Goal: Find contact information: Find contact information

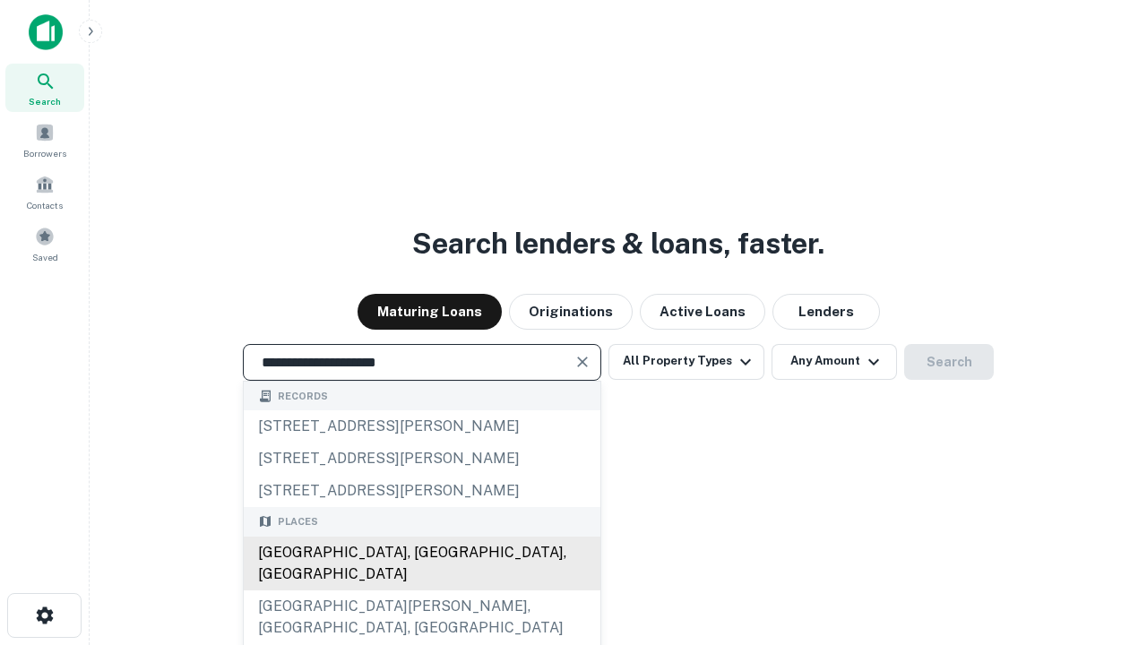
click at [421, 590] on div "[GEOGRAPHIC_DATA], [GEOGRAPHIC_DATA], [GEOGRAPHIC_DATA]" at bounding box center [422, 564] width 357 height 54
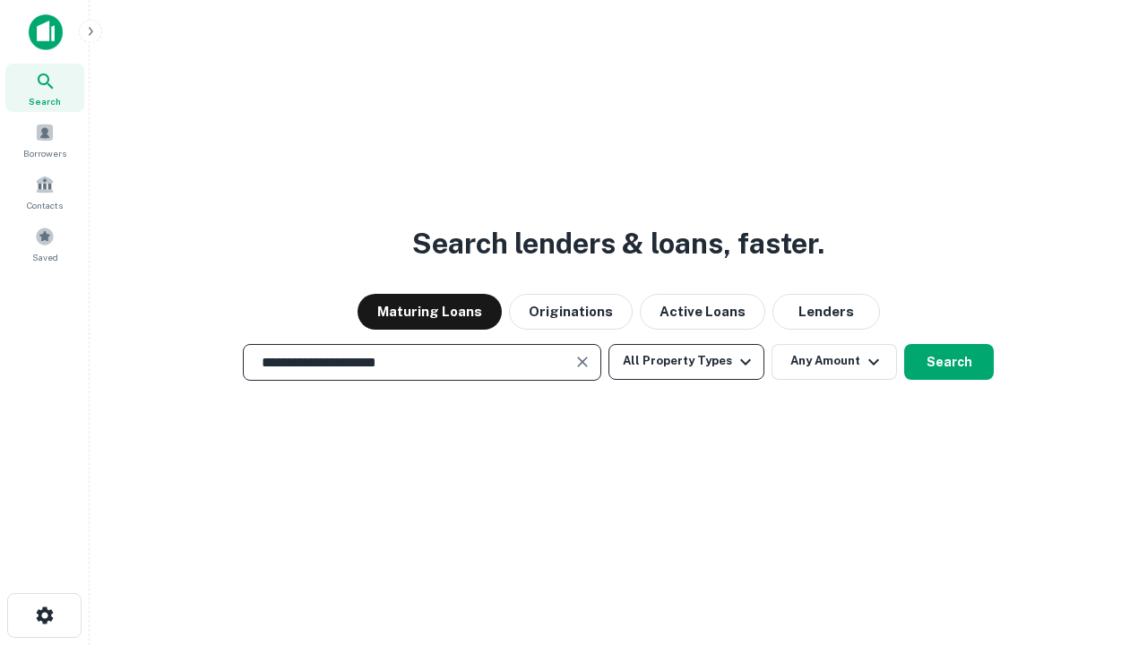
type input "**********"
click at [686, 361] on button "All Property Types" at bounding box center [686, 362] width 156 height 36
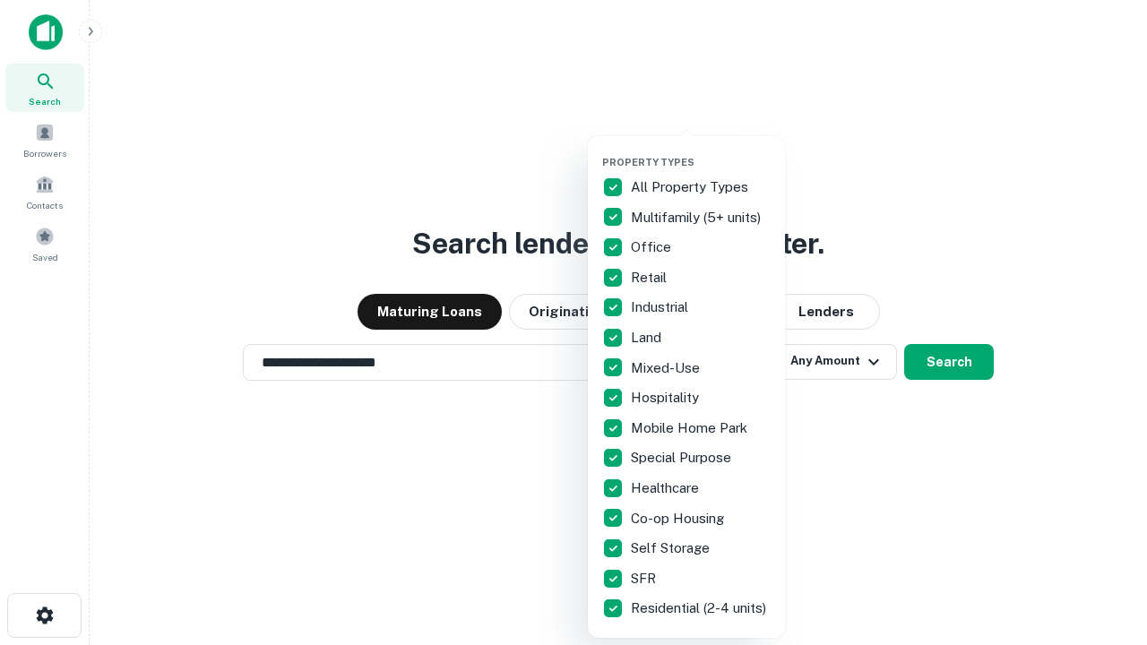
click at [700, 150] on button "button" at bounding box center [700, 150] width 197 height 1
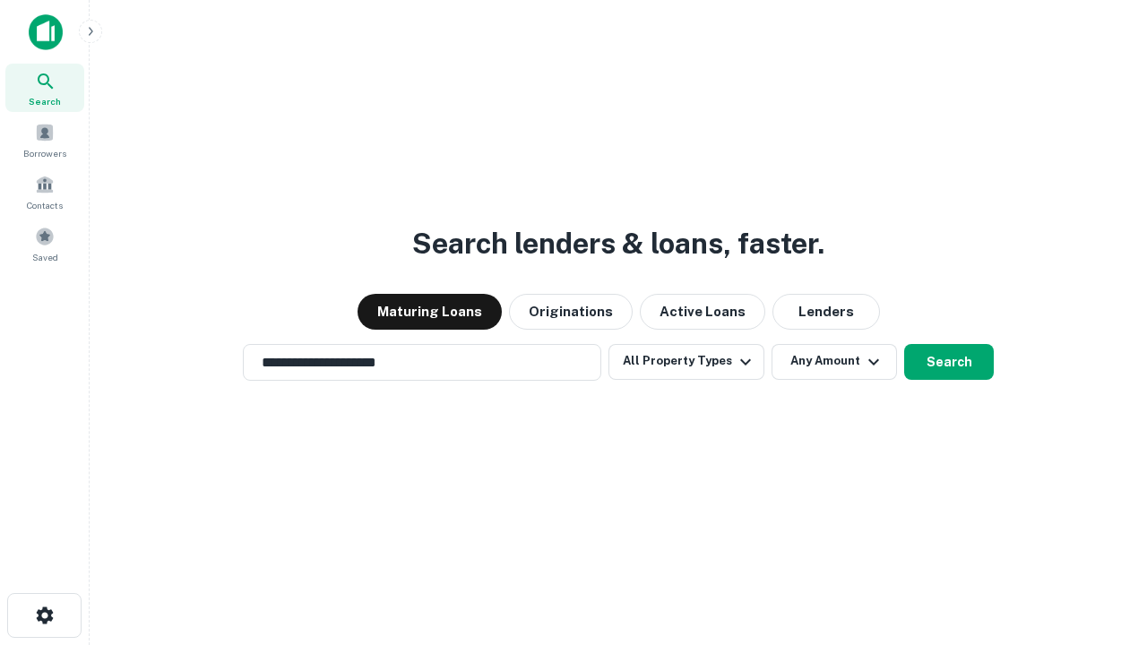
scroll to position [11, 216]
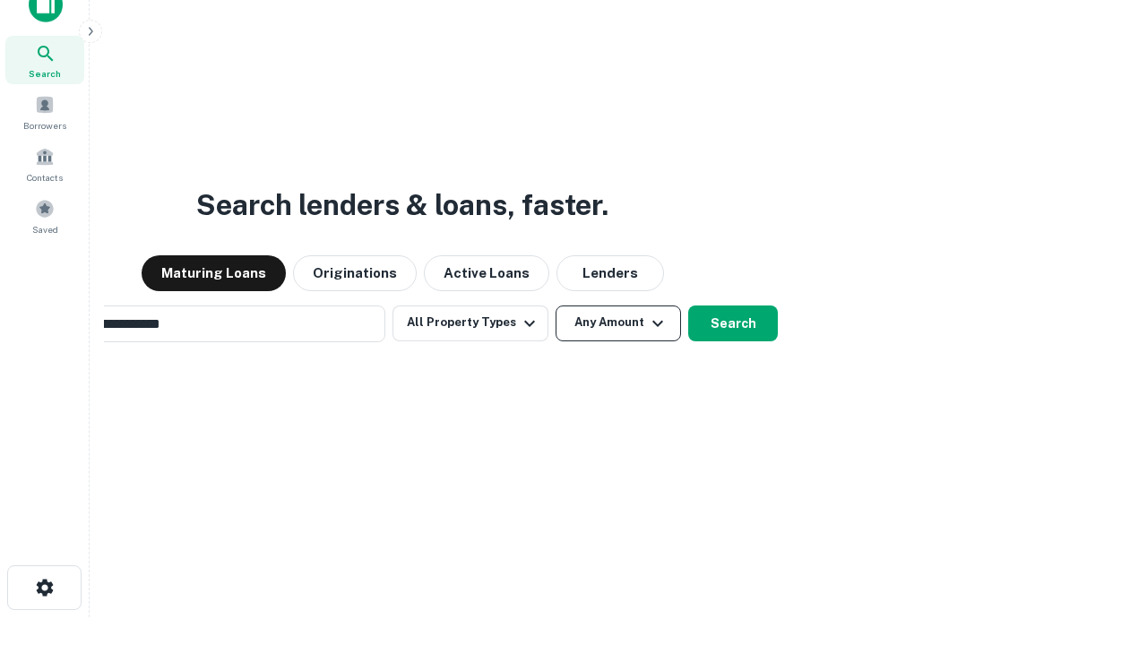
click at [555, 305] on button "Any Amount" at bounding box center [617, 323] width 125 height 36
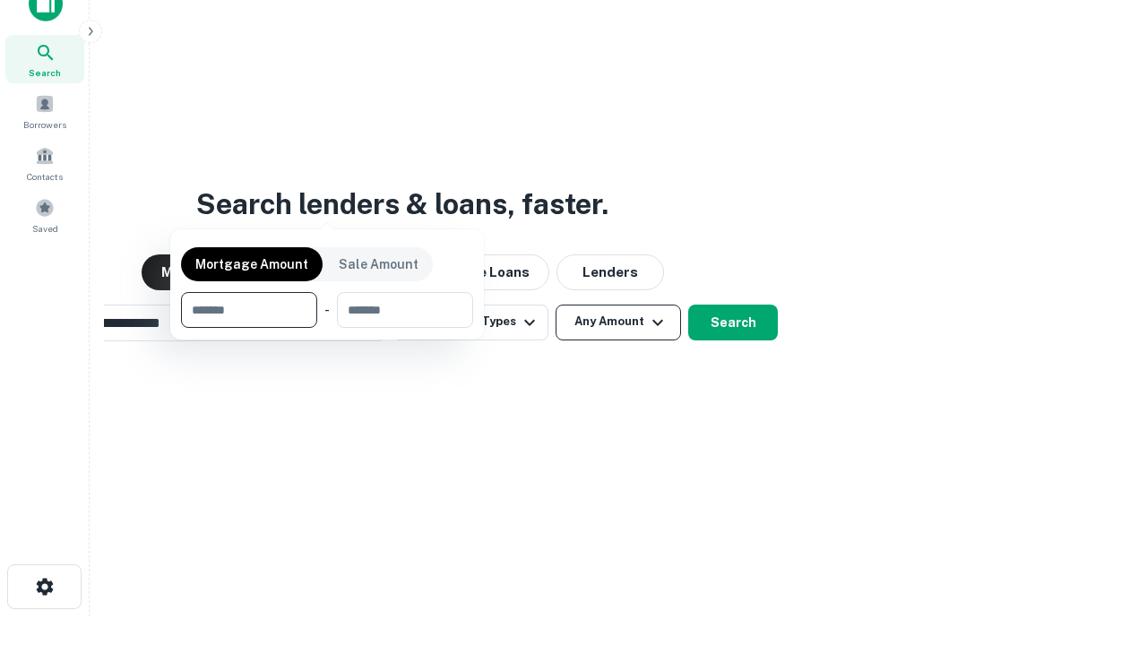
scroll to position [129, 507]
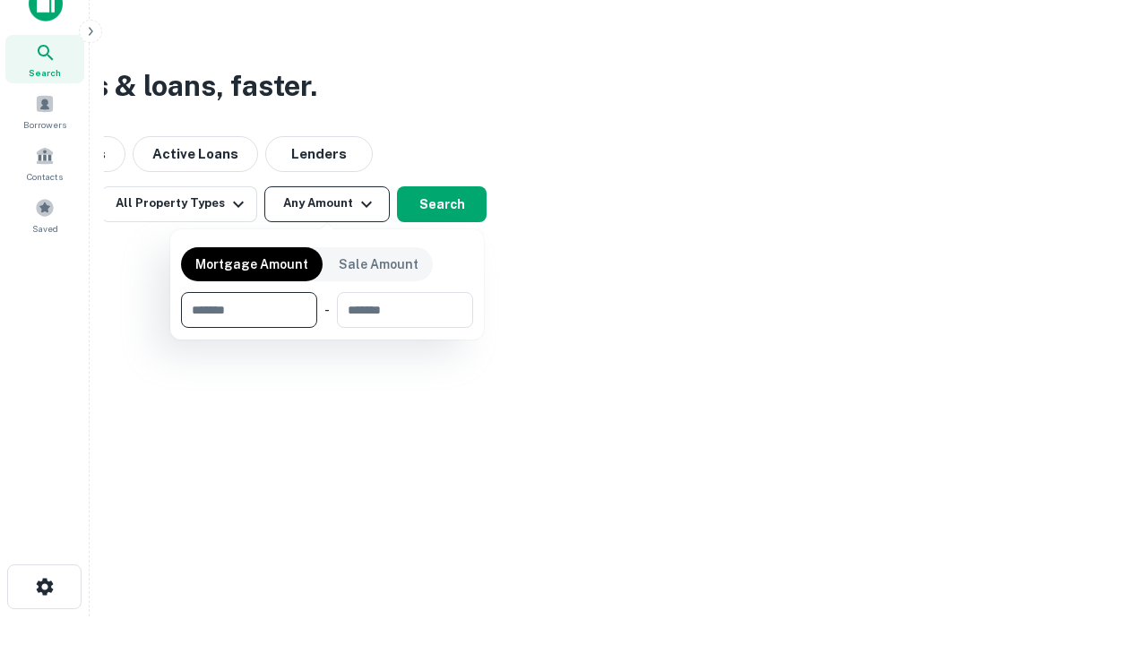
type input "*******"
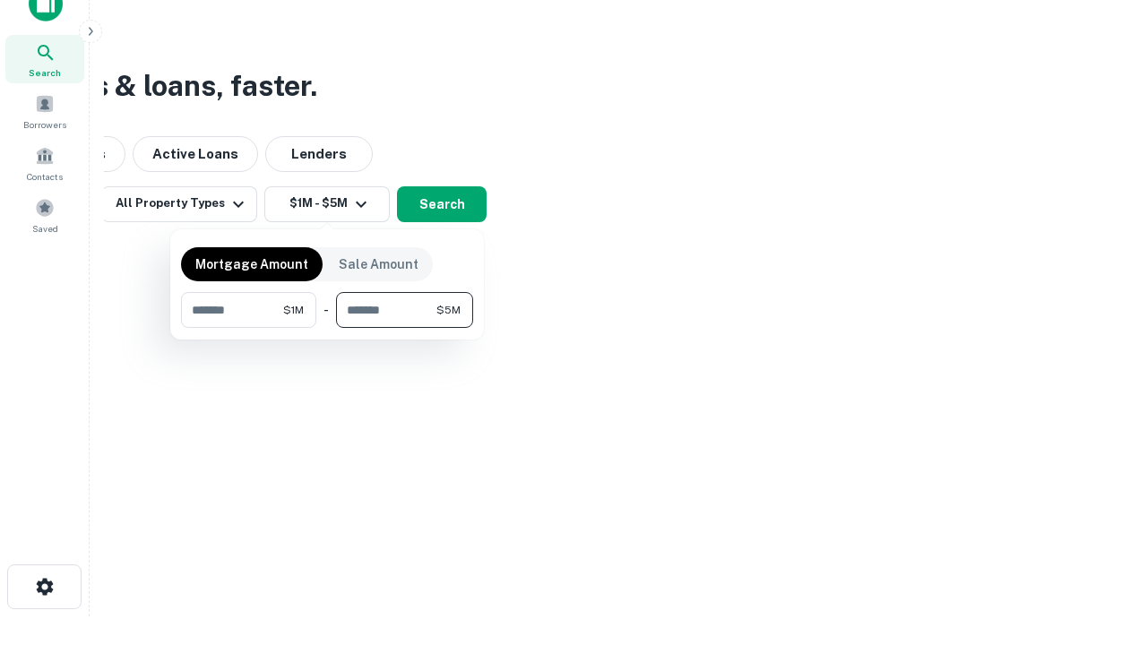
type input "*******"
click at [327, 328] on button "button" at bounding box center [327, 328] width 292 height 1
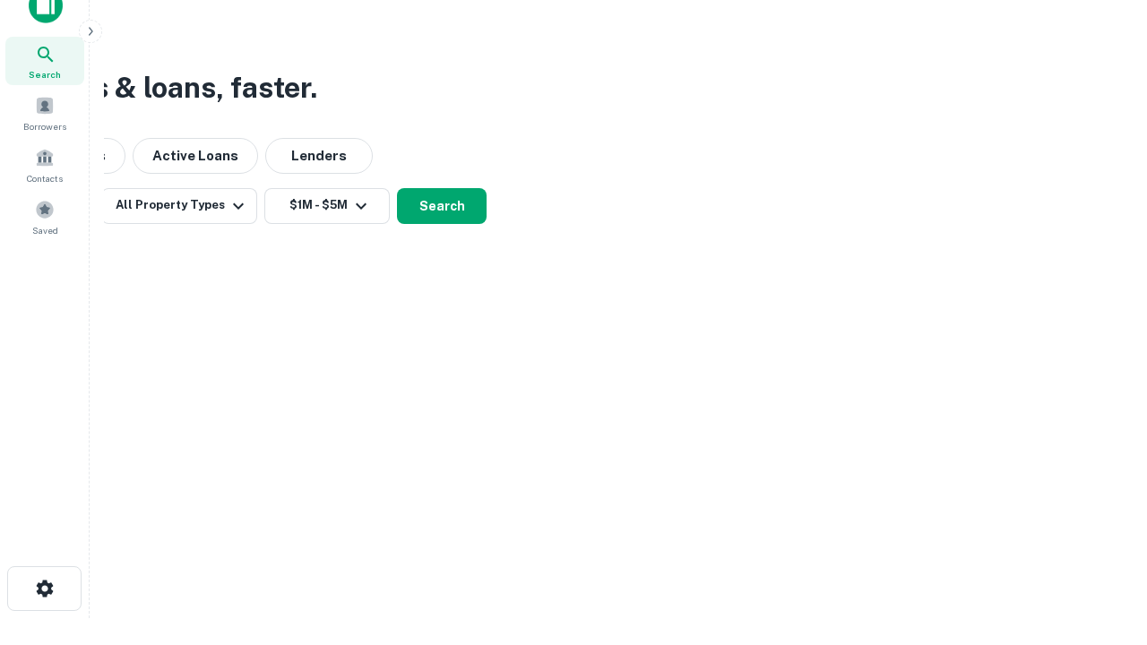
scroll to position [11, 331]
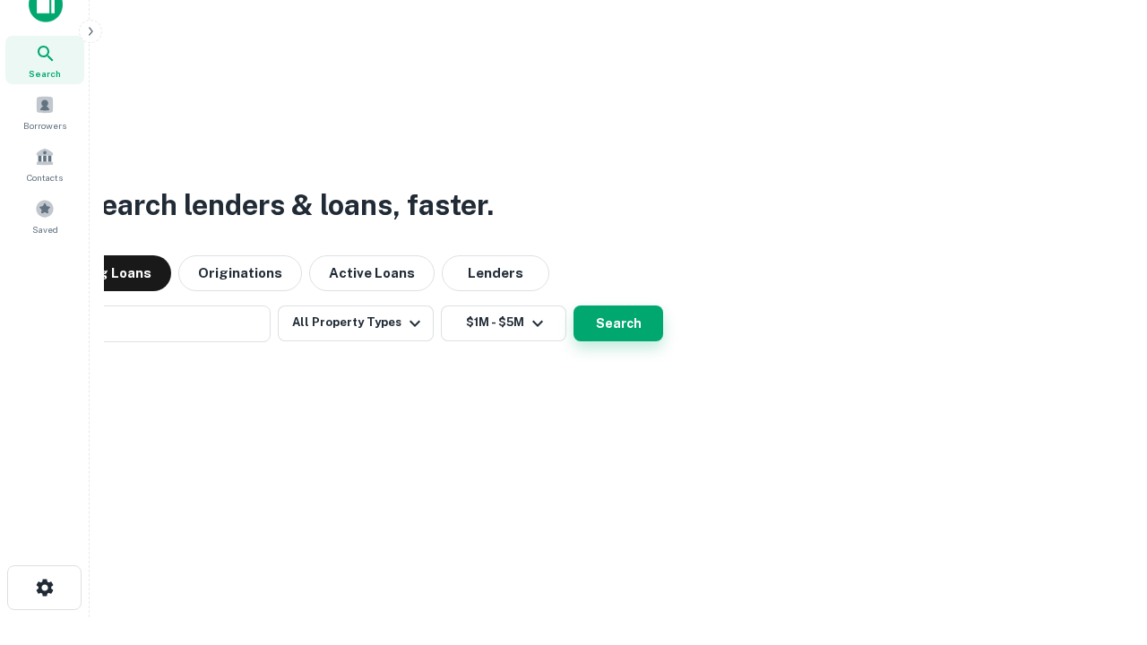
click at [573, 305] on button "Search" at bounding box center [618, 323] width 90 height 36
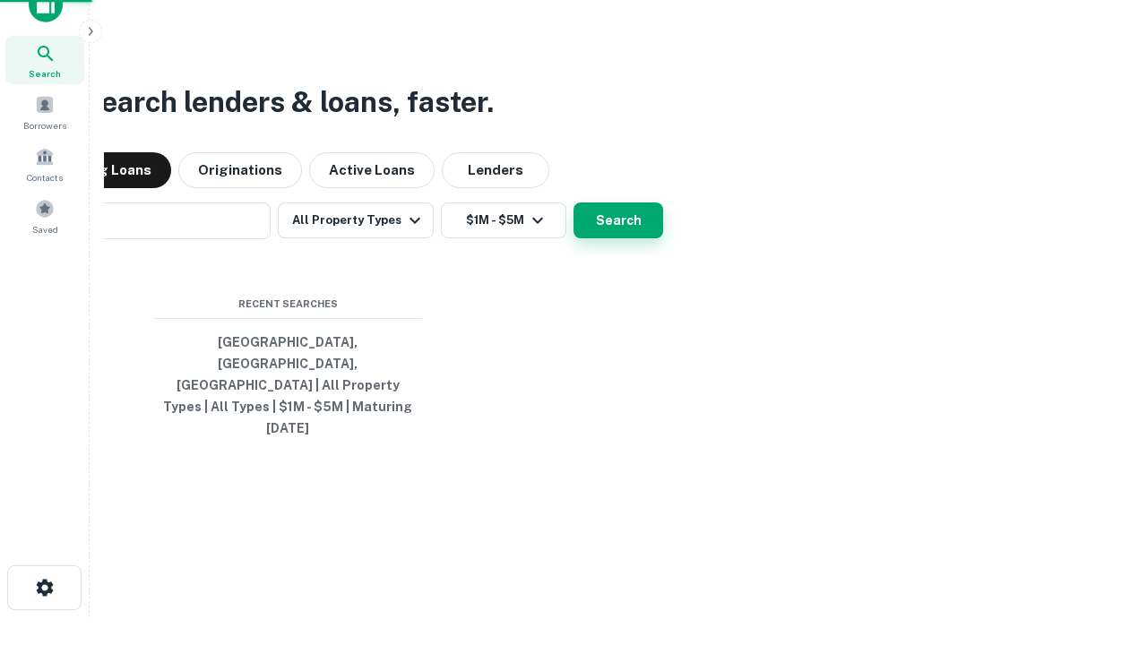
scroll to position [47, 507]
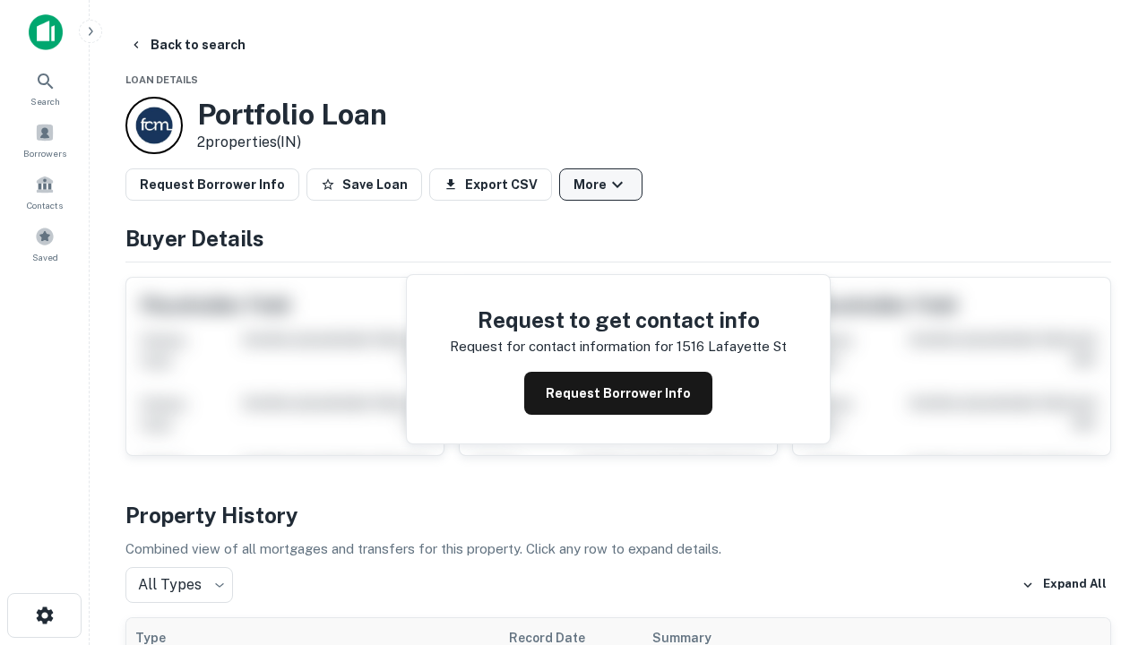
click at [600, 185] on button "More" at bounding box center [600, 184] width 83 height 32
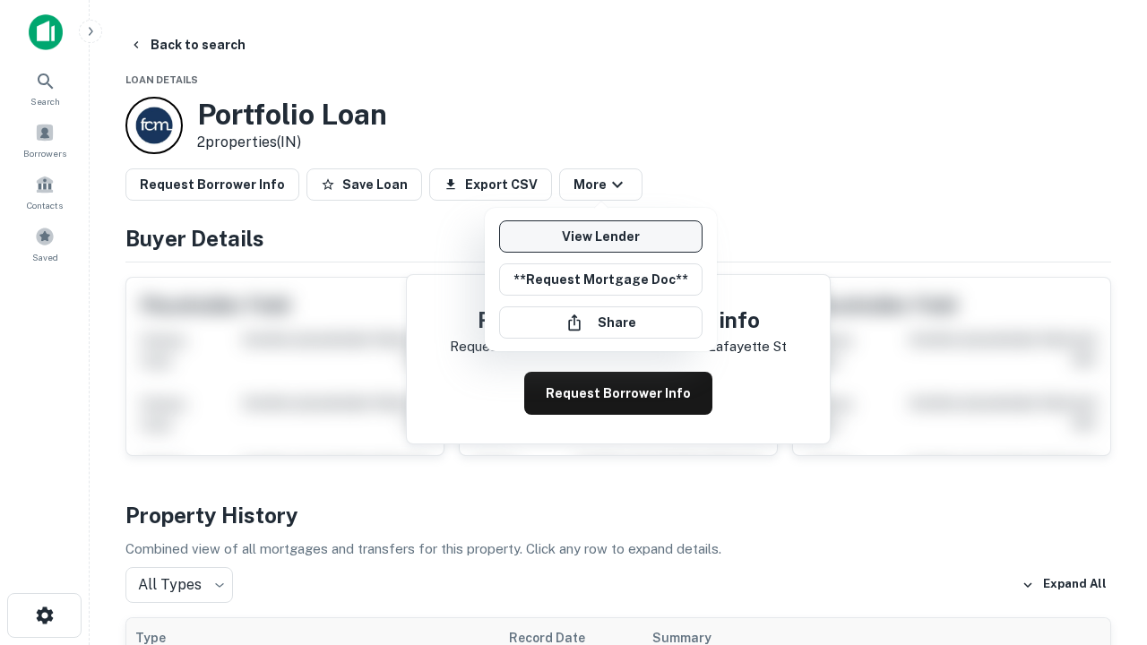
click at [600, 236] on link "View Lender" at bounding box center [600, 236] width 203 height 32
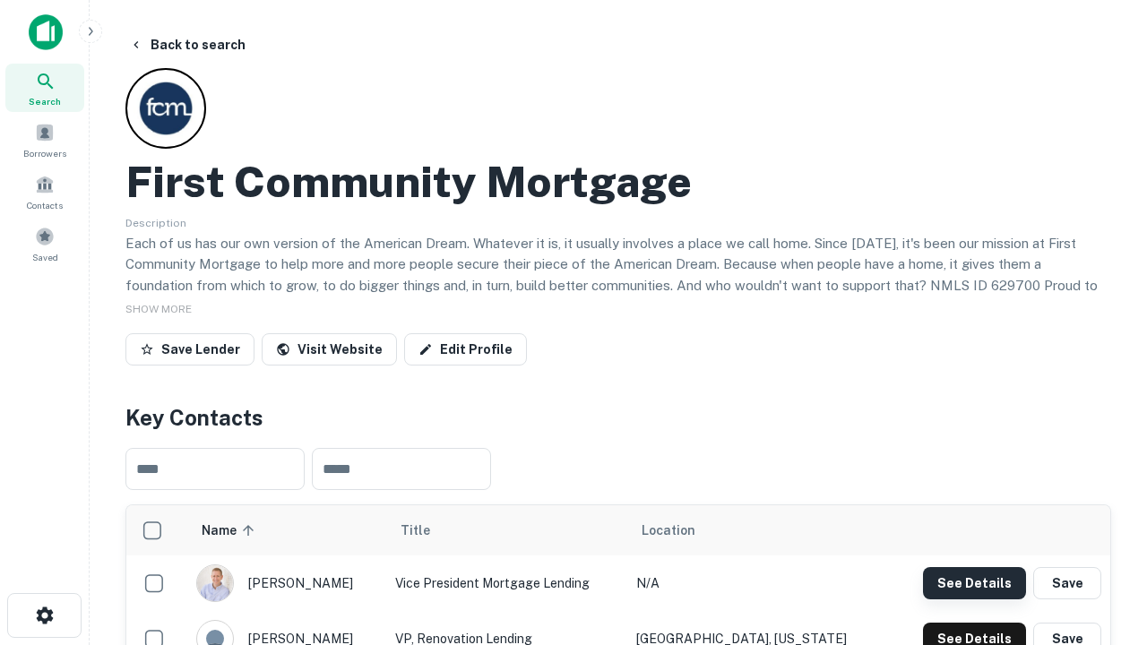
click at [974, 582] on button "See Details" at bounding box center [974, 583] width 103 height 32
click at [44, 615] on icon "button" at bounding box center [44, 615] width 21 height 21
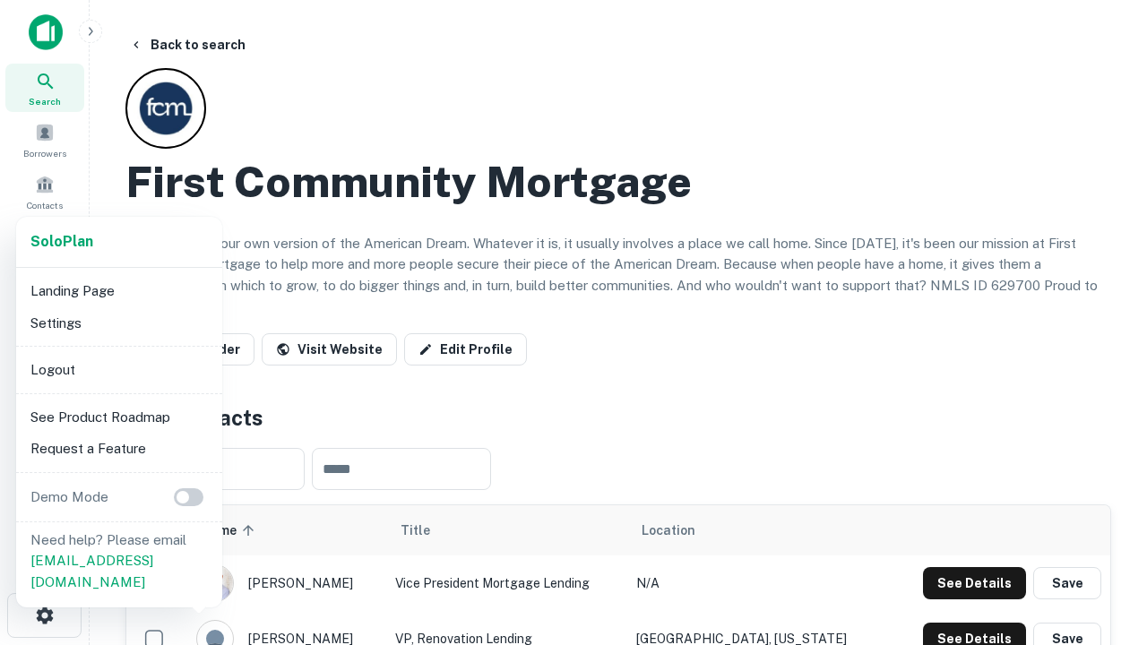
click at [118, 369] on li "Logout" at bounding box center [119, 370] width 192 height 32
